Goal: Navigation & Orientation: Find specific page/section

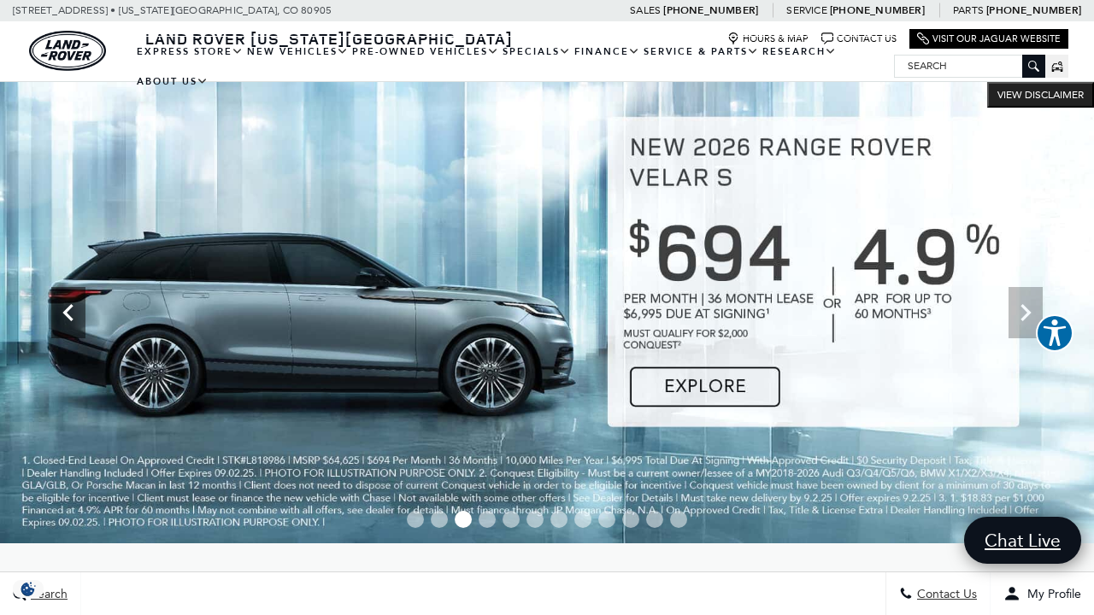
click at [72, 312] on icon "Previous" at bounding box center [68, 313] width 34 height 34
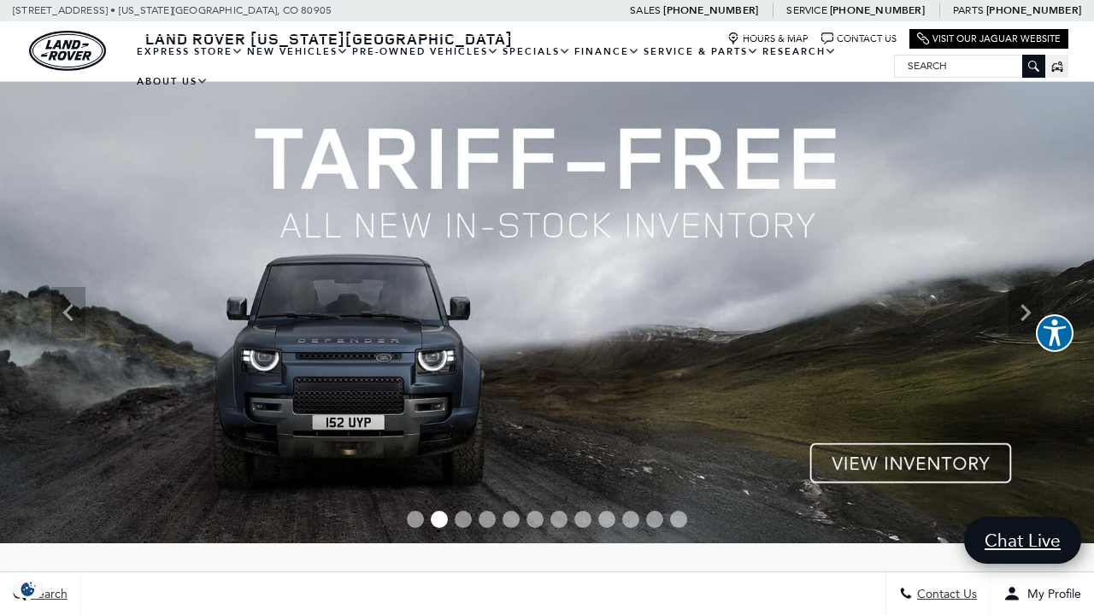
click at [893, 466] on img at bounding box center [547, 312] width 1094 height 461
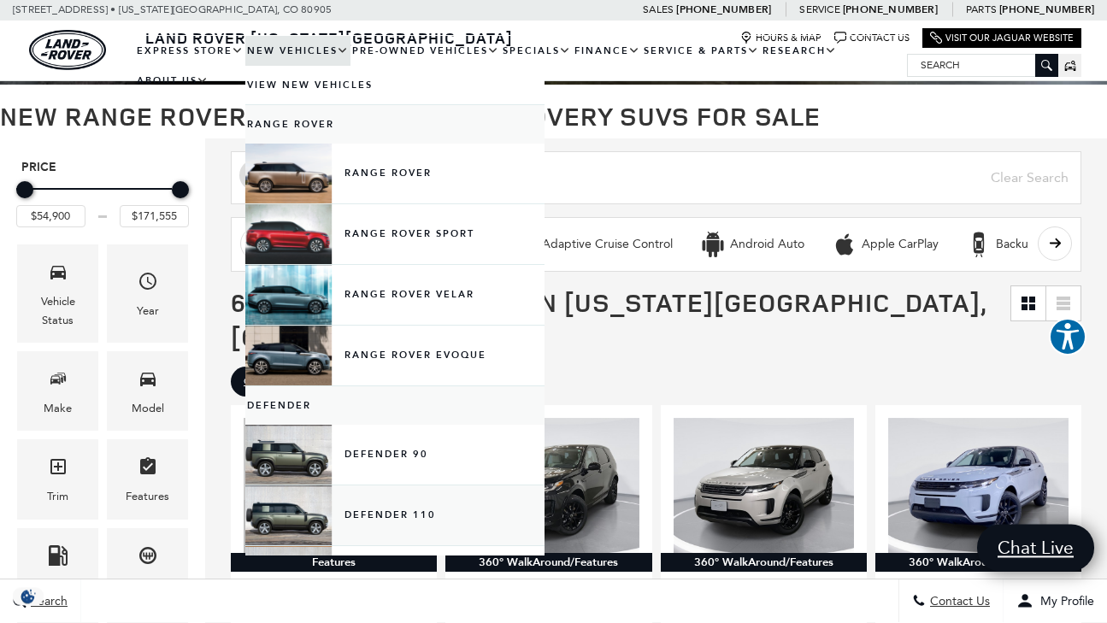
click at [308, 511] on link "Defender 110" at bounding box center [394, 516] width 299 height 60
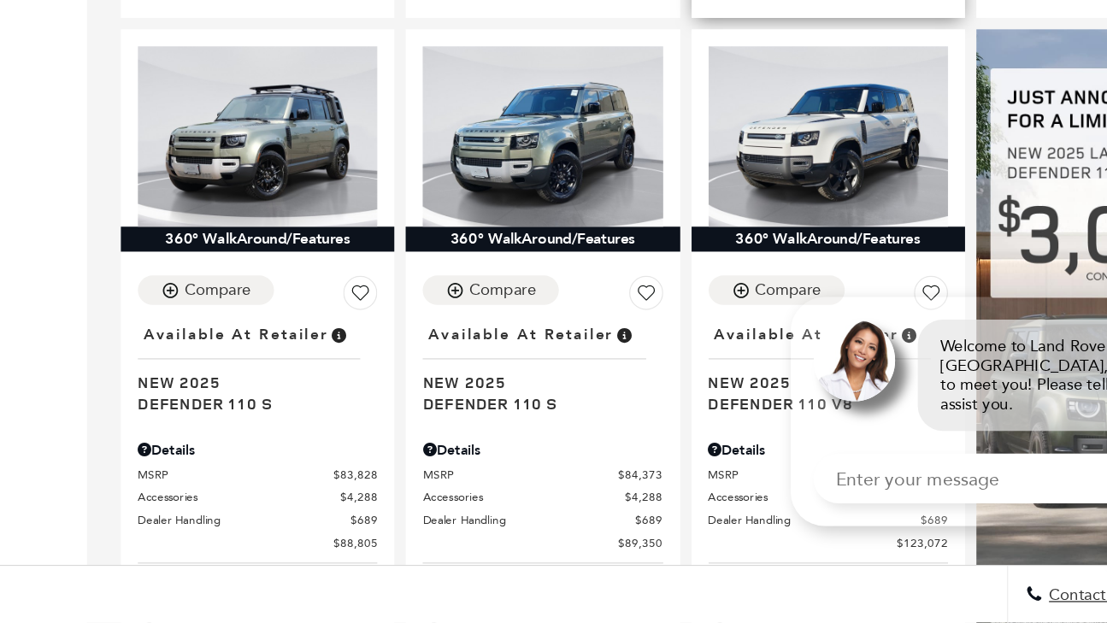
scroll to position [1003, 0]
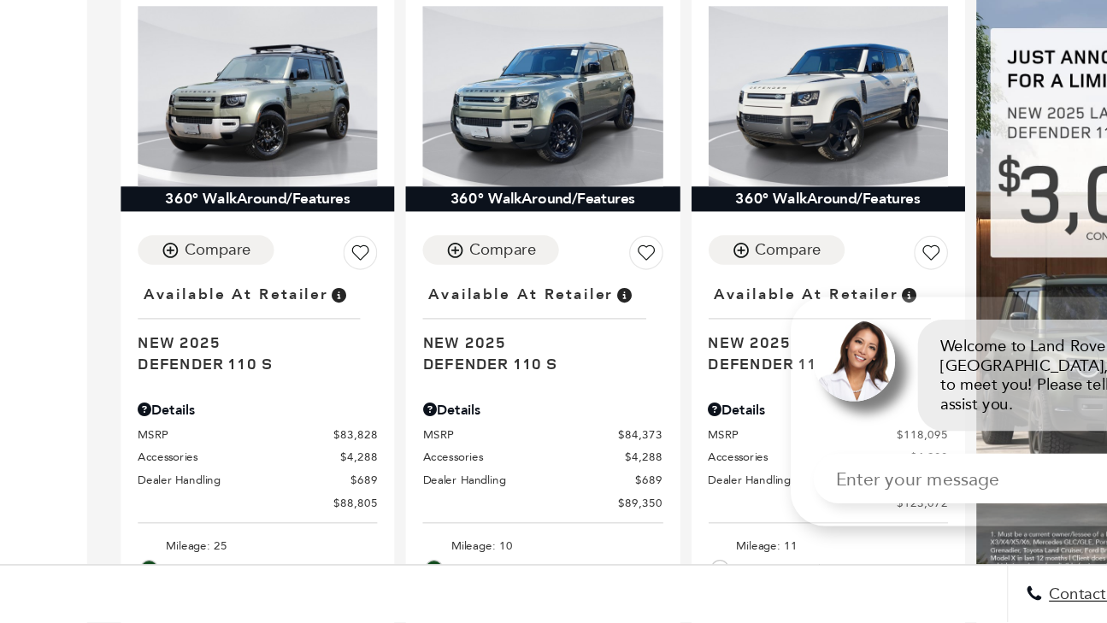
click at [1073, 349] on link "✕" at bounding box center [1083, 359] width 21 height 21
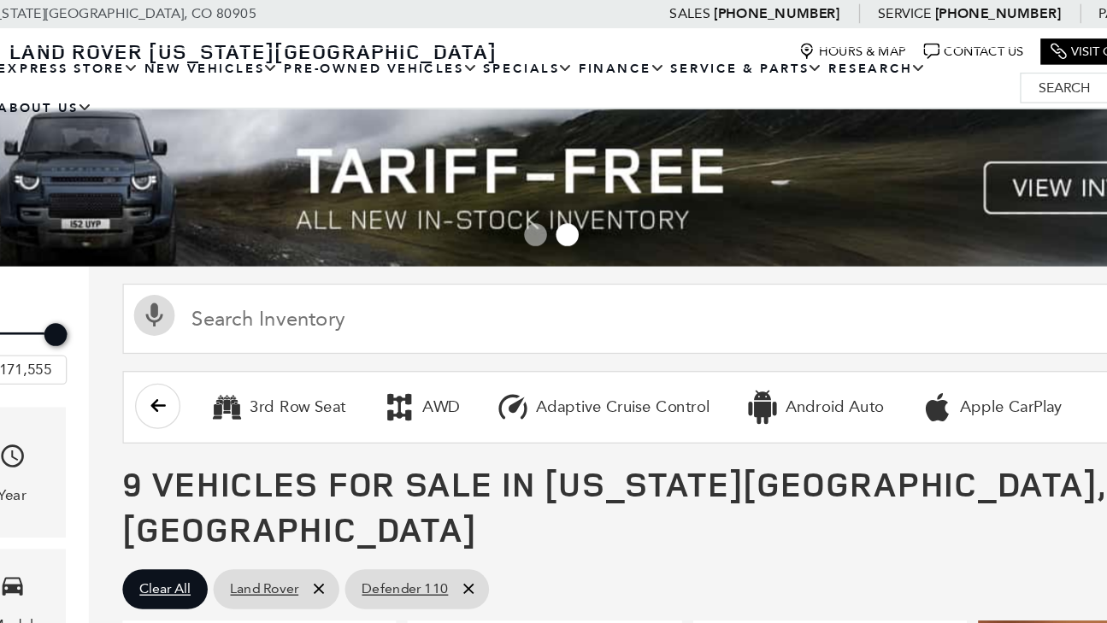
scroll to position [0, 0]
